Goal: Task Accomplishment & Management: Use online tool/utility

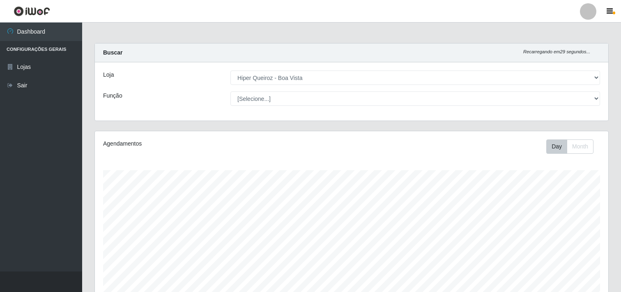
select select "514"
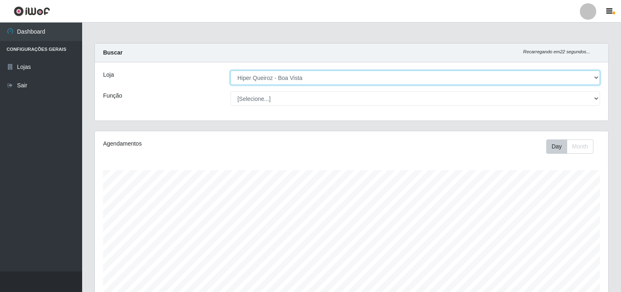
click at [594, 77] on select "[Selecione...] Hiper Queiroz - [GEOGRAPHIC_DATA]" at bounding box center [414, 78] width 369 height 14
click at [230, 71] on select "[Selecione...] Hiper Queiroz - [GEOGRAPHIC_DATA]" at bounding box center [414, 78] width 369 height 14
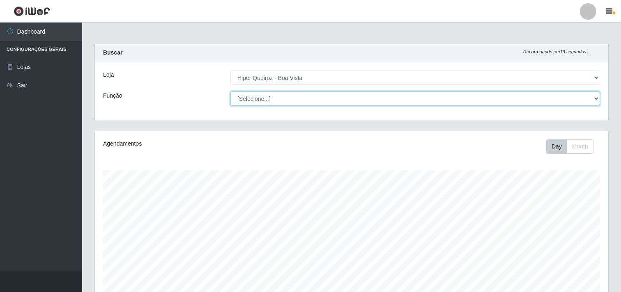
click at [594, 97] on select "[Selecione...] Embalador Embalador + Embalador ++ Operador de Caixa Operador de…" at bounding box center [414, 99] width 369 height 14
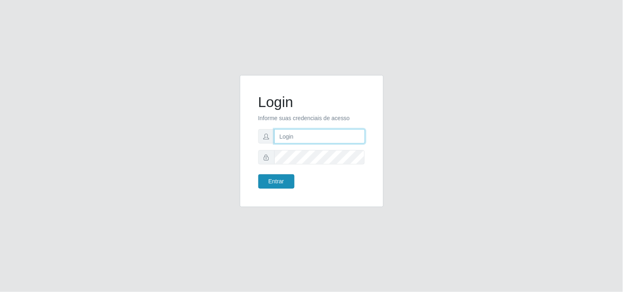
type input "[EMAIL_ADDRESS][DOMAIN_NAME]"
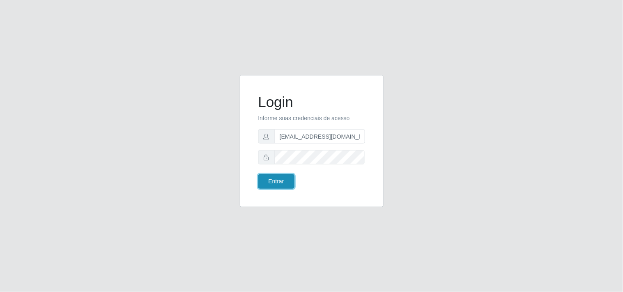
click at [270, 176] on button "Entrar" at bounding box center [276, 181] width 36 height 14
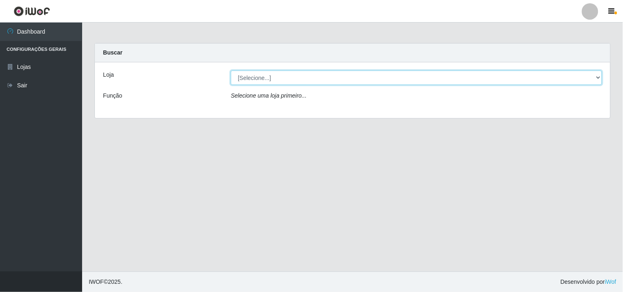
drag, startPoint x: 595, startPoint y: 75, endPoint x: 583, endPoint y: 74, distance: 11.9
click at [595, 75] on select "[Selecione...] Hiper Queiroz - [GEOGRAPHIC_DATA]" at bounding box center [416, 78] width 371 height 14
select select "514"
click at [231, 71] on select "[Selecione...] Hiper Queiroz - [GEOGRAPHIC_DATA]" at bounding box center [416, 78] width 371 height 14
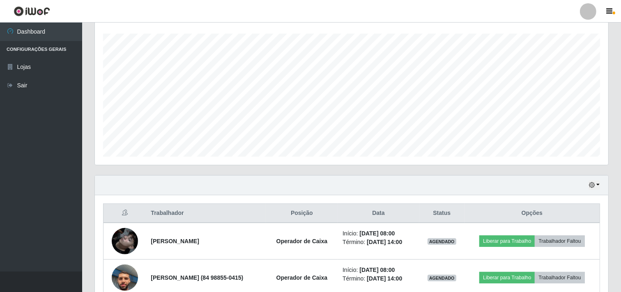
scroll to position [253, 0]
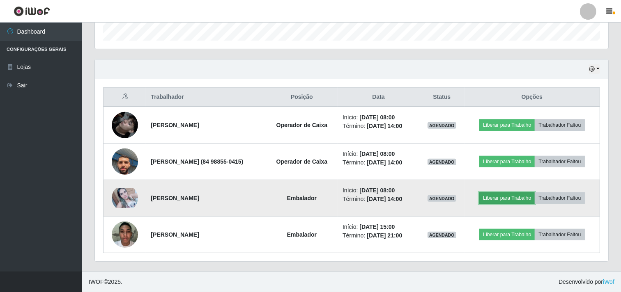
click at [500, 197] on button "Liberar para Trabalho" at bounding box center [506, 198] width 55 height 11
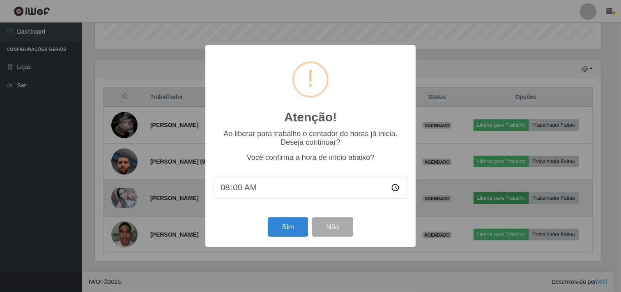
scroll to position [170, 508]
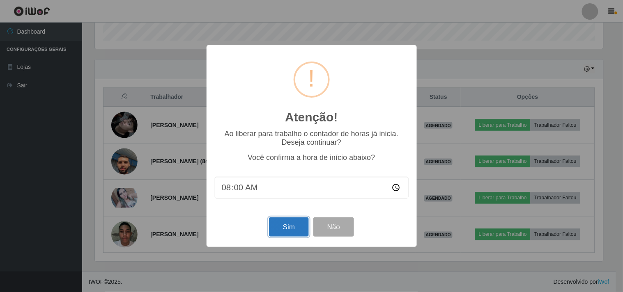
click at [291, 223] on button "Sim" at bounding box center [289, 227] width 40 height 19
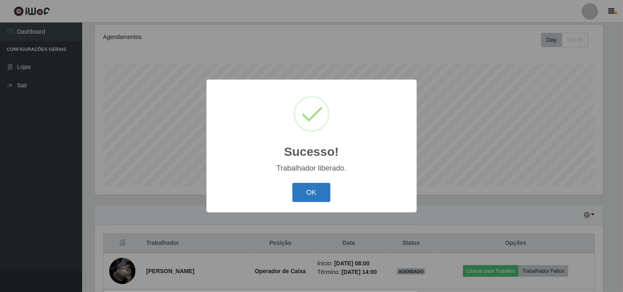
click at [317, 190] on button "OK" at bounding box center [311, 192] width 38 height 19
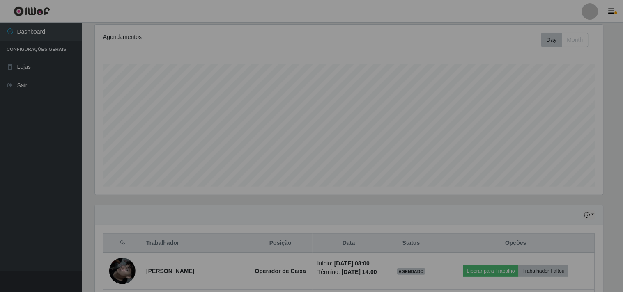
scroll to position [170, 513]
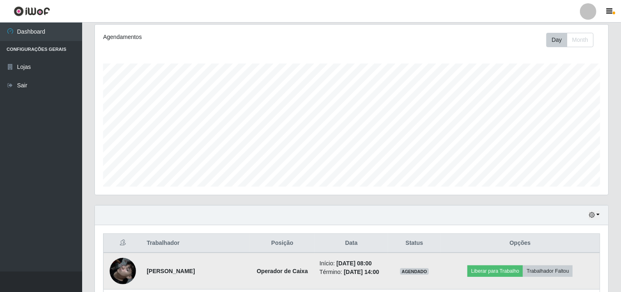
click at [119, 270] on img at bounding box center [123, 271] width 26 height 47
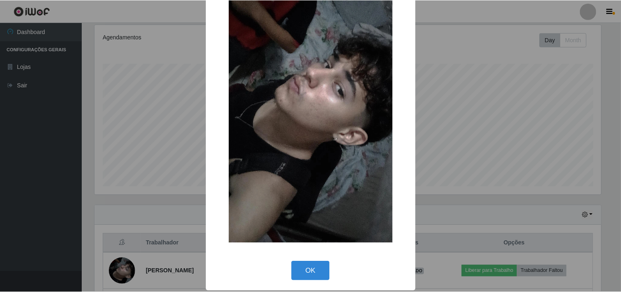
scroll to position [71, 0]
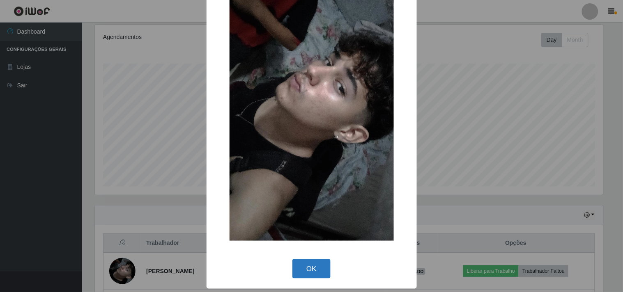
click at [307, 273] on button "OK" at bounding box center [311, 268] width 38 height 19
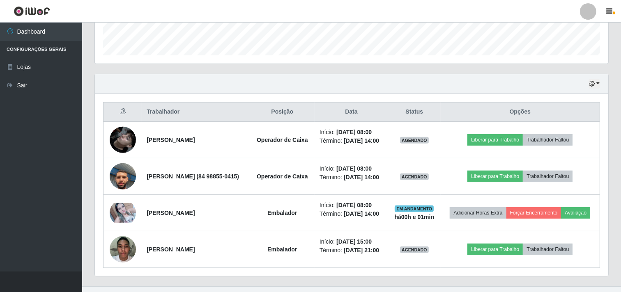
scroll to position [278, 0]
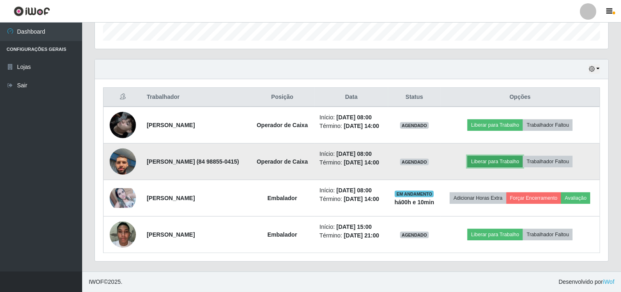
click at [503, 156] on button "Liberar para Trabalho" at bounding box center [494, 161] width 55 height 11
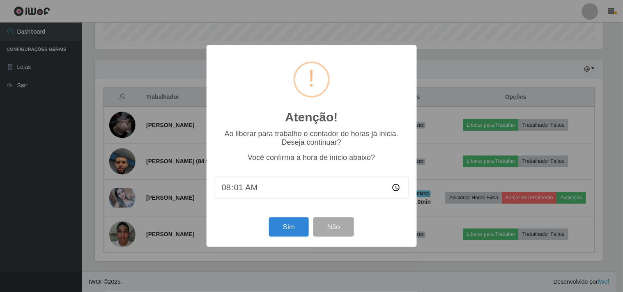
type input "08:10"
click at [289, 226] on button "Sim" at bounding box center [289, 227] width 40 height 19
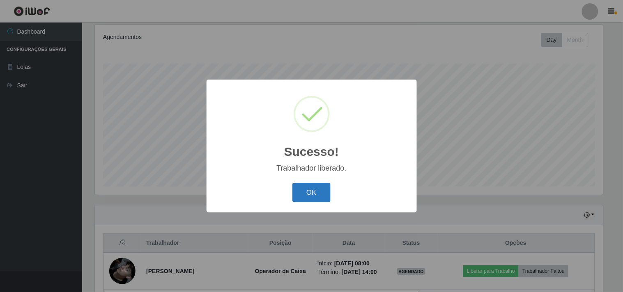
click at [311, 186] on button "OK" at bounding box center [311, 192] width 38 height 19
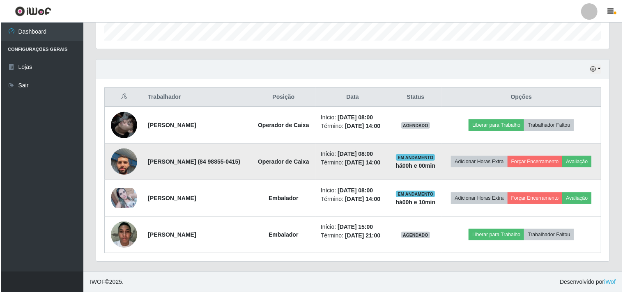
scroll to position [278, 0]
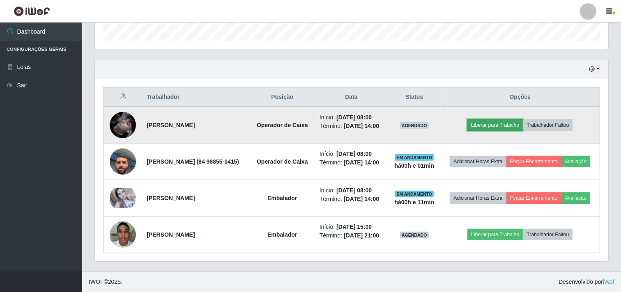
click at [500, 119] on button "Liberar para Trabalho" at bounding box center [494, 124] width 55 height 11
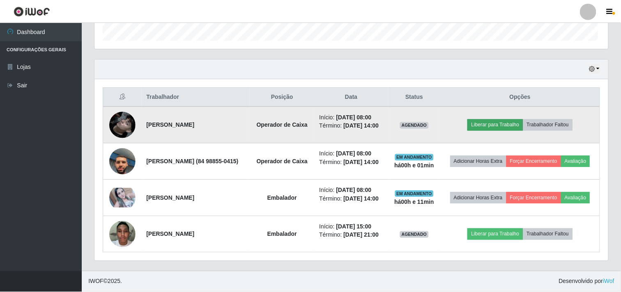
scroll to position [170, 508]
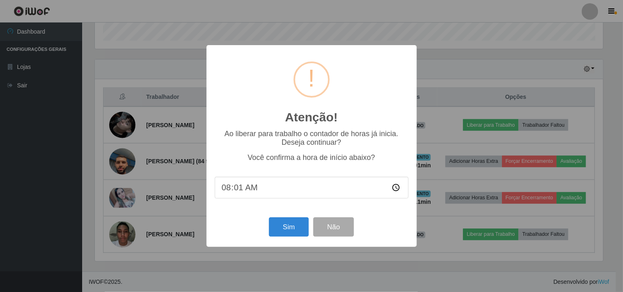
type input "08:11"
drag, startPoint x: 273, startPoint y: 225, endPoint x: 294, endPoint y: 224, distance: 21.0
click at [294, 224] on button "Sim" at bounding box center [289, 227] width 40 height 19
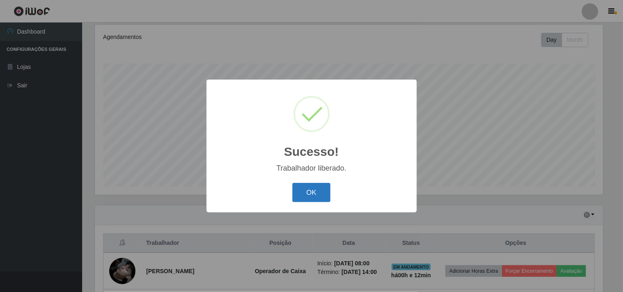
click at [309, 195] on button "OK" at bounding box center [311, 192] width 38 height 19
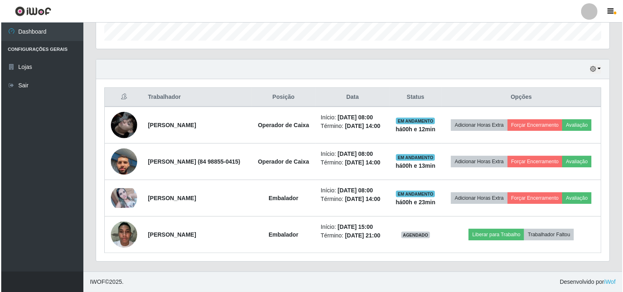
scroll to position [278, 0]
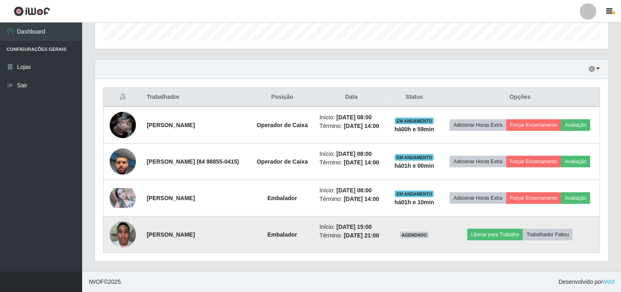
click at [125, 235] on img at bounding box center [123, 234] width 26 height 35
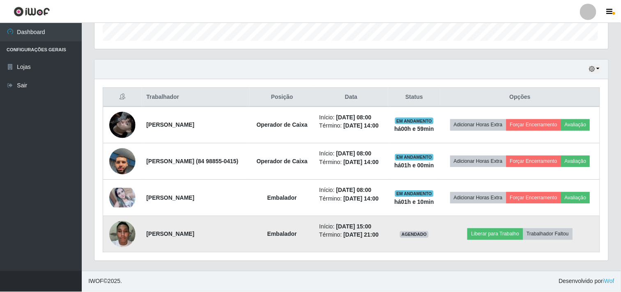
scroll to position [170, 508]
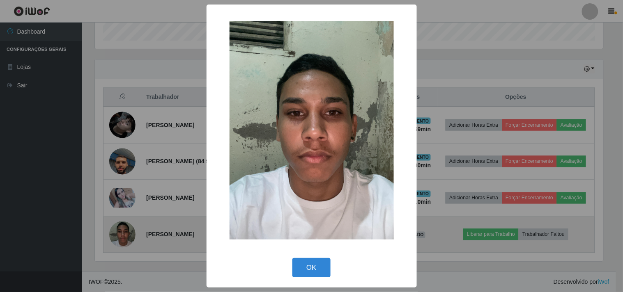
click at [125, 235] on div "× OK Cancel" at bounding box center [311, 146] width 623 height 292
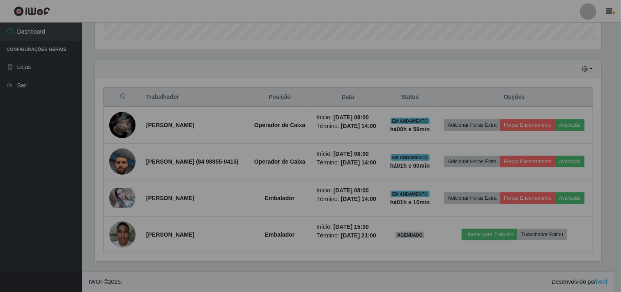
scroll to position [170, 513]
